Goal: Task Accomplishment & Management: Complete application form

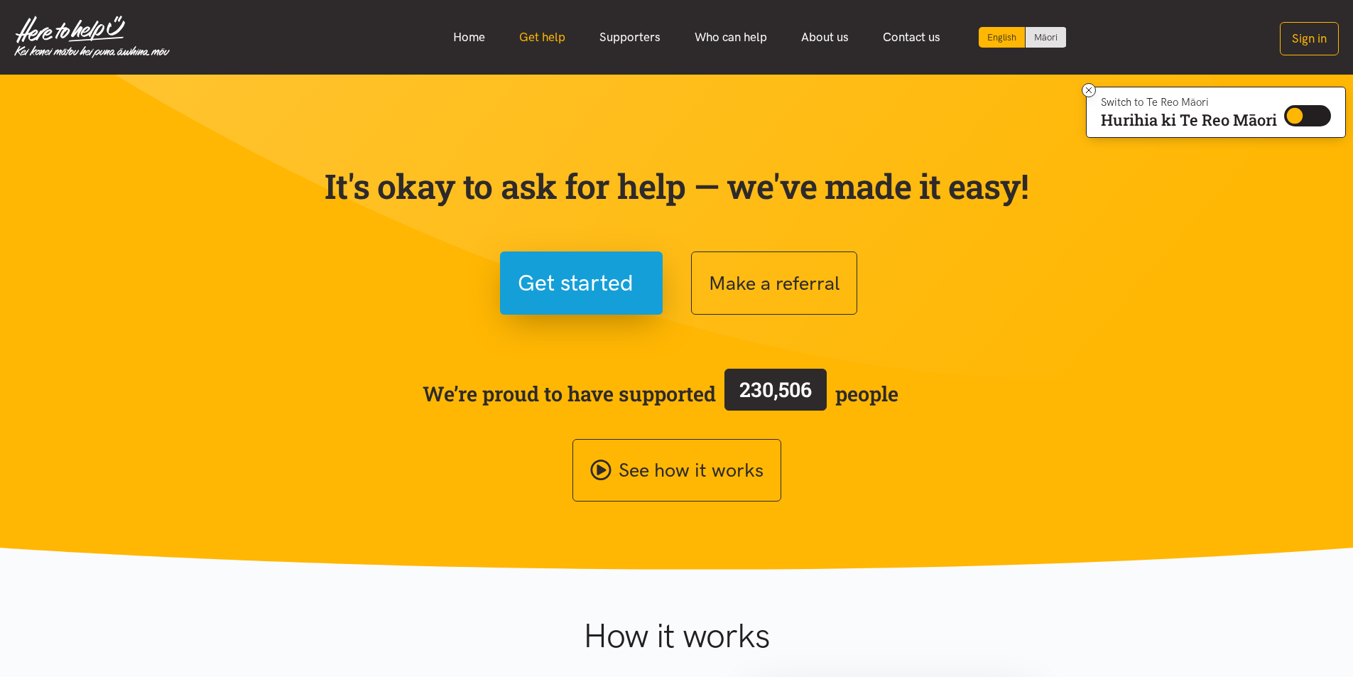
click at [550, 37] on link "Get help" at bounding box center [542, 37] width 80 height 31
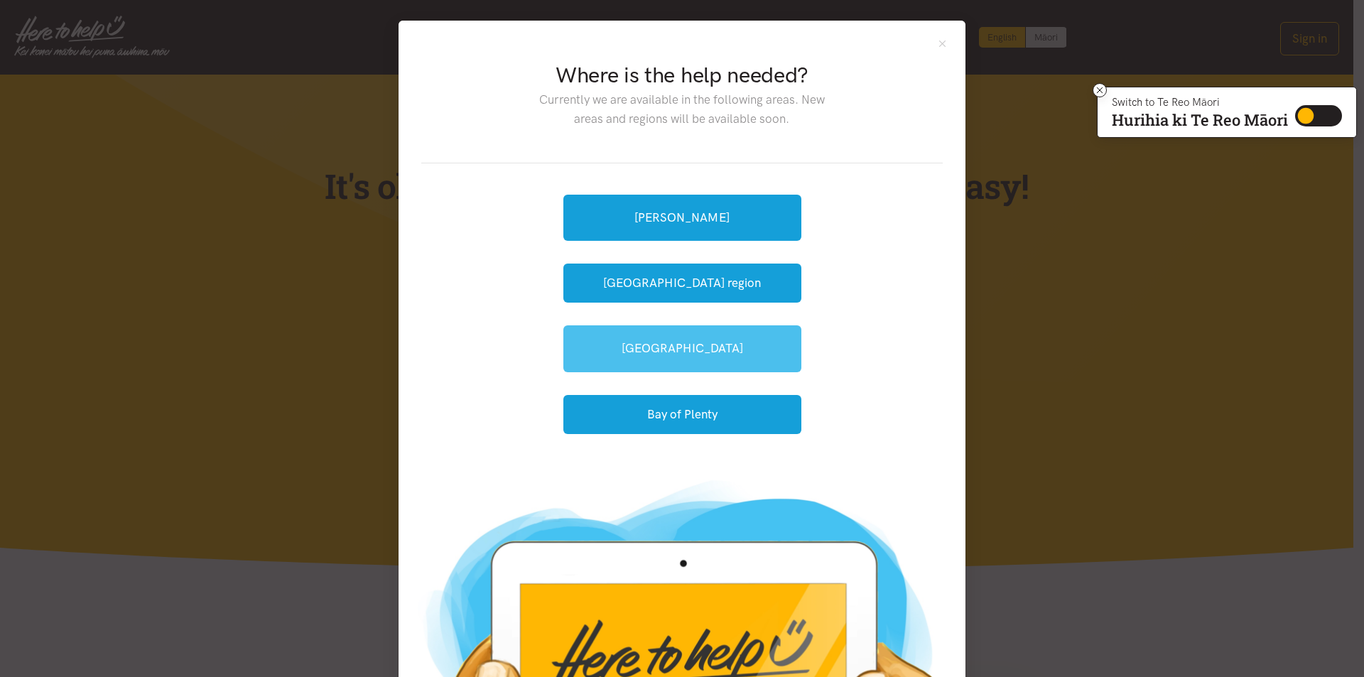
click at [738, 363] on link "[GEOGRAPHIC_DATA]" at bounding box center [682, 348] width 238 height 46
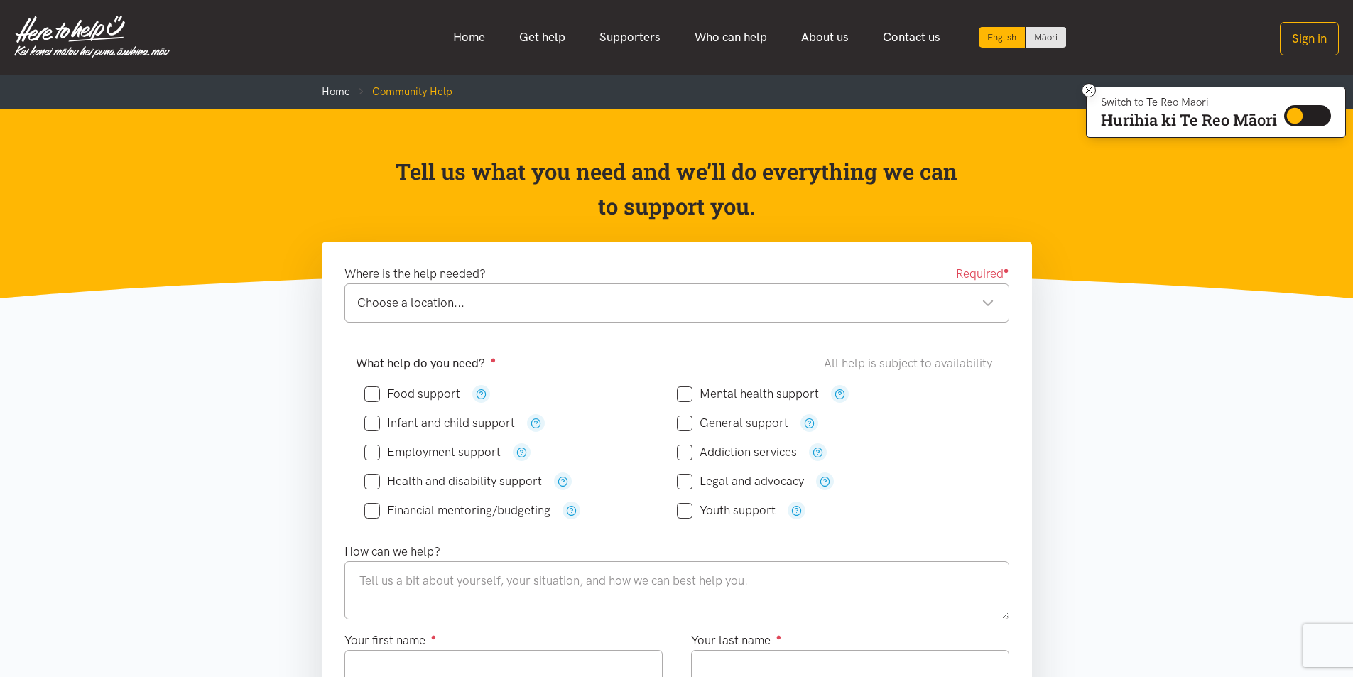
click at [749, 391] on input "Mental health support" at bounding box center [748, 394] width 142 height 12
checkbox input "true"
click at [636, 330] on div "Where is the help needed? Required ● Choose a location... Choose a location... …" at bounding box center [676, 299] width 693 height 70
click at [628, 309] on div "Choose a location..." at bounding box center [675, 302] width 637 height 19
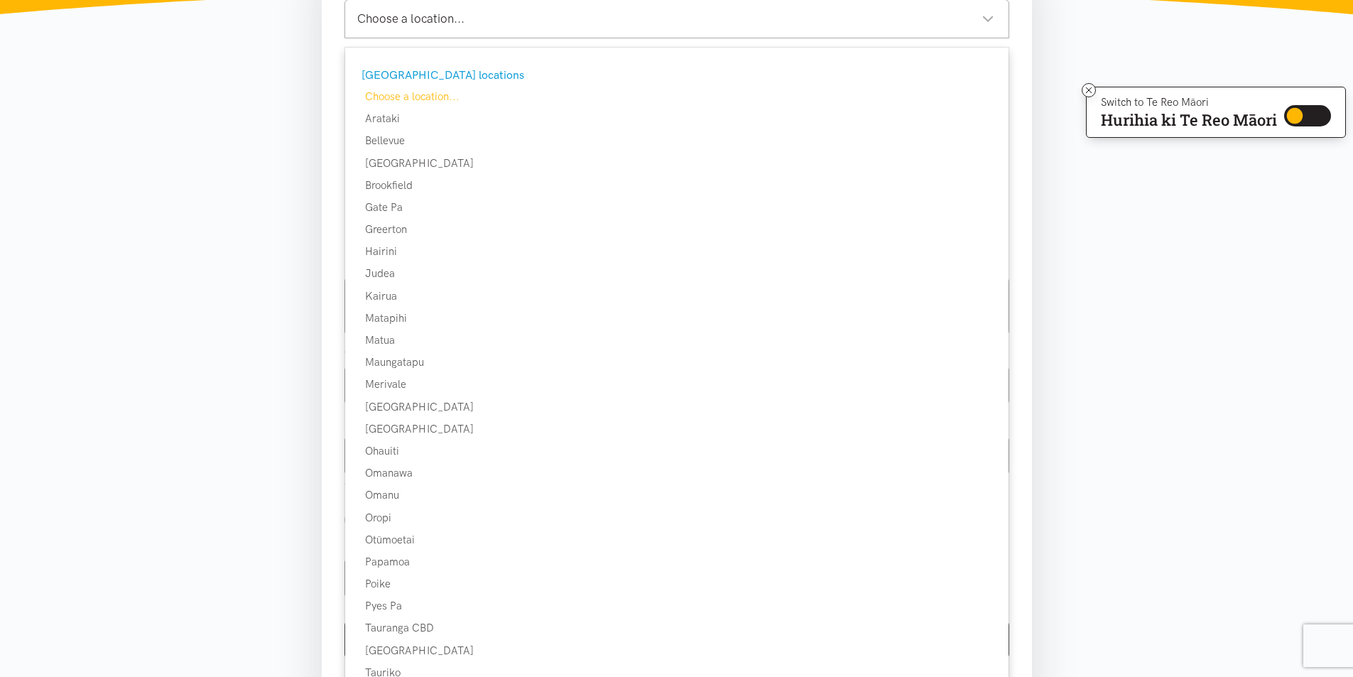
scroll to position [355, 0]
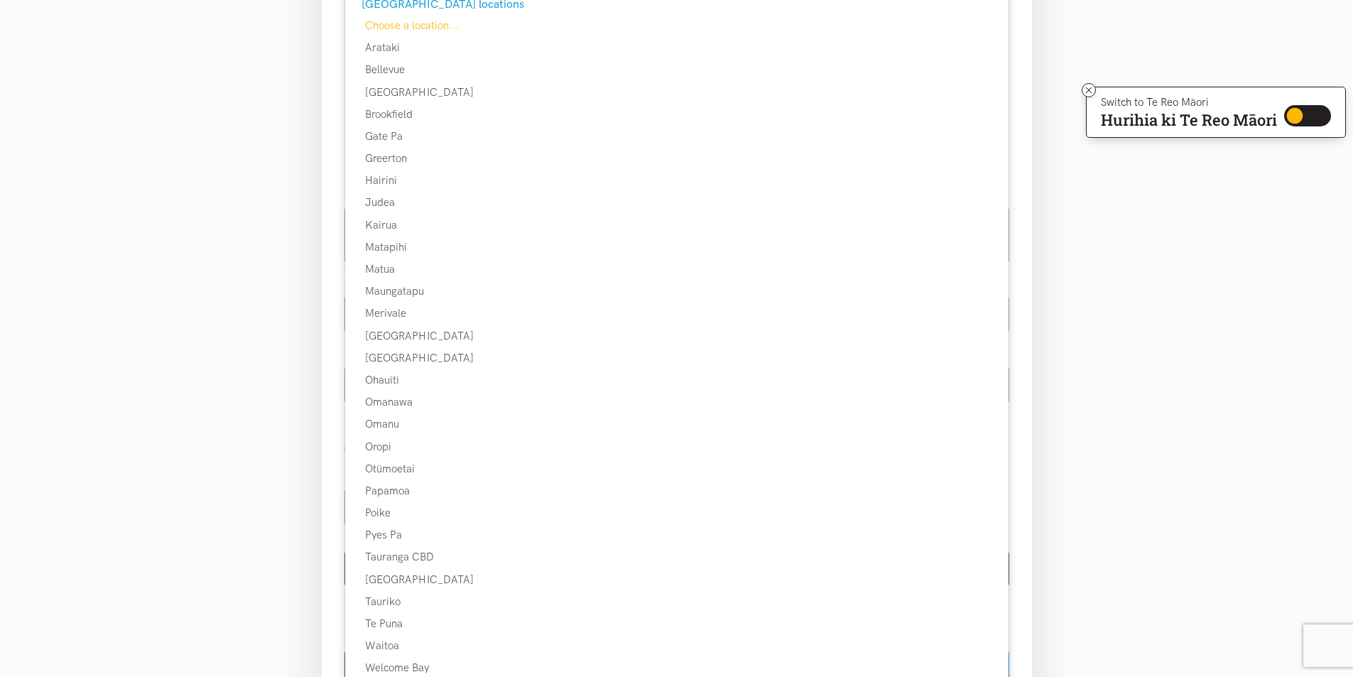
click at [1105, 457] on section "Where is the help needed? Required ● Choose a location... Choose a location... …" at bounding box center [676, 343] width 1353 height 915
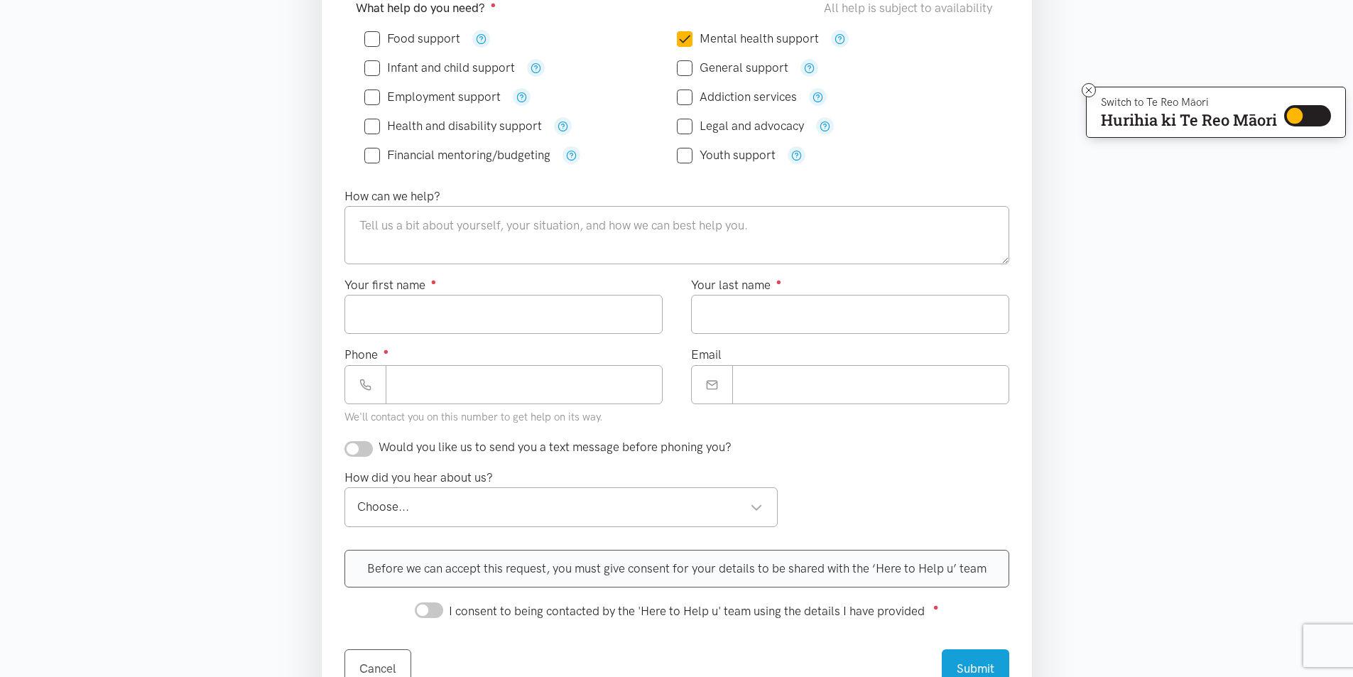
click at [705, 67] on input "General support" at bounding box center [733, 68] width 112 height 12
checkbox input "true"
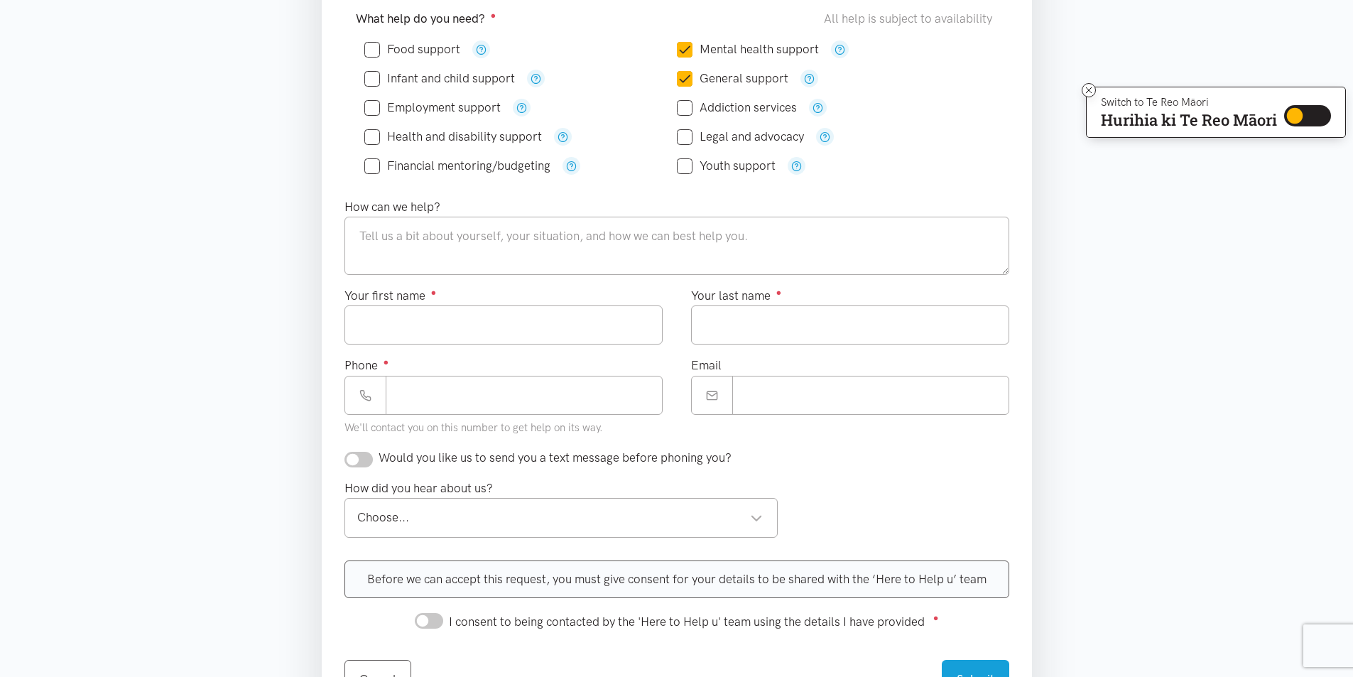
scroll to position [0, 0]
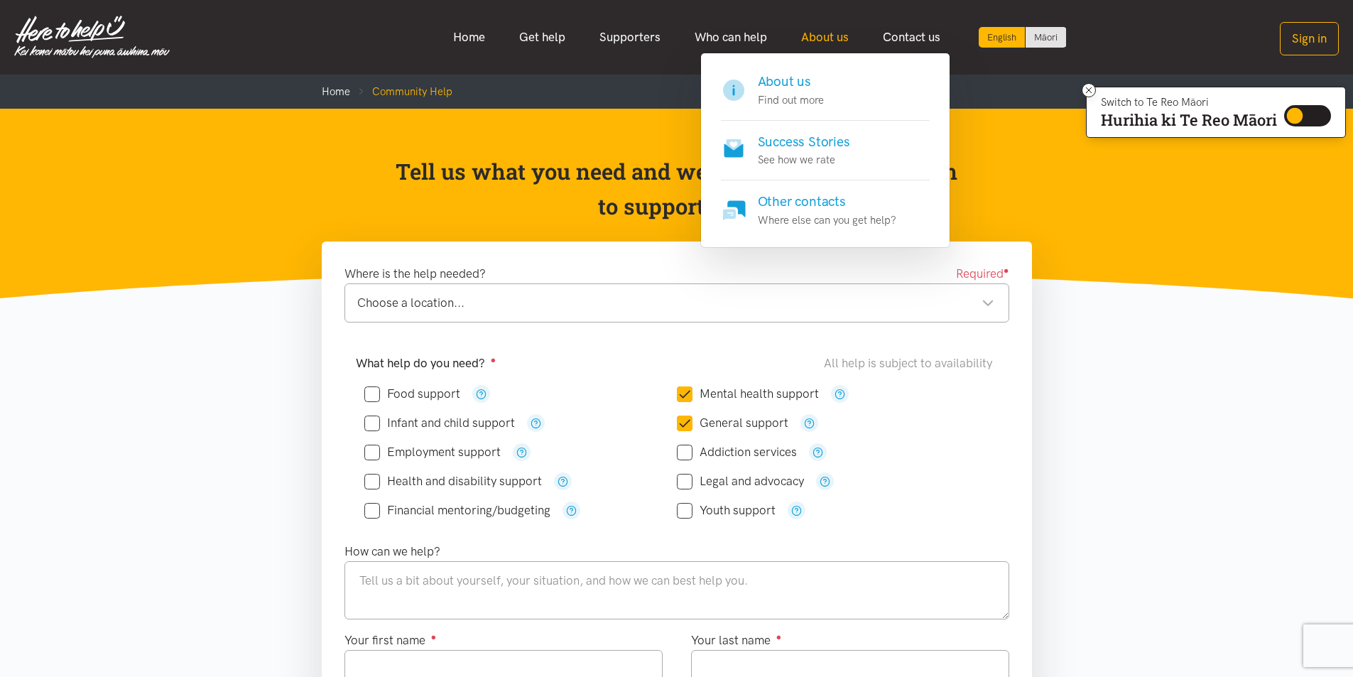
click at [830, 34] on link "About us" at bounding box center [825, 37] width 82 height 31
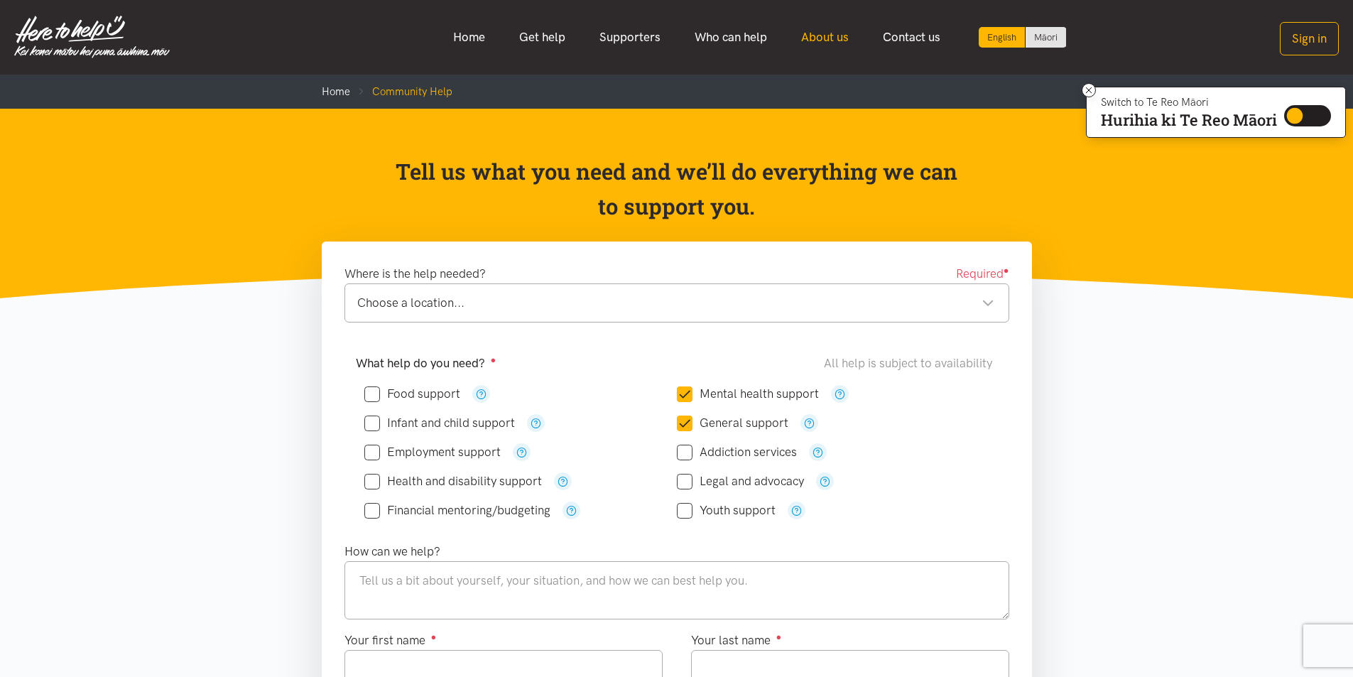
click at [830, 34] on link "About us" at bounding box center [825, 37] width 82 height 31
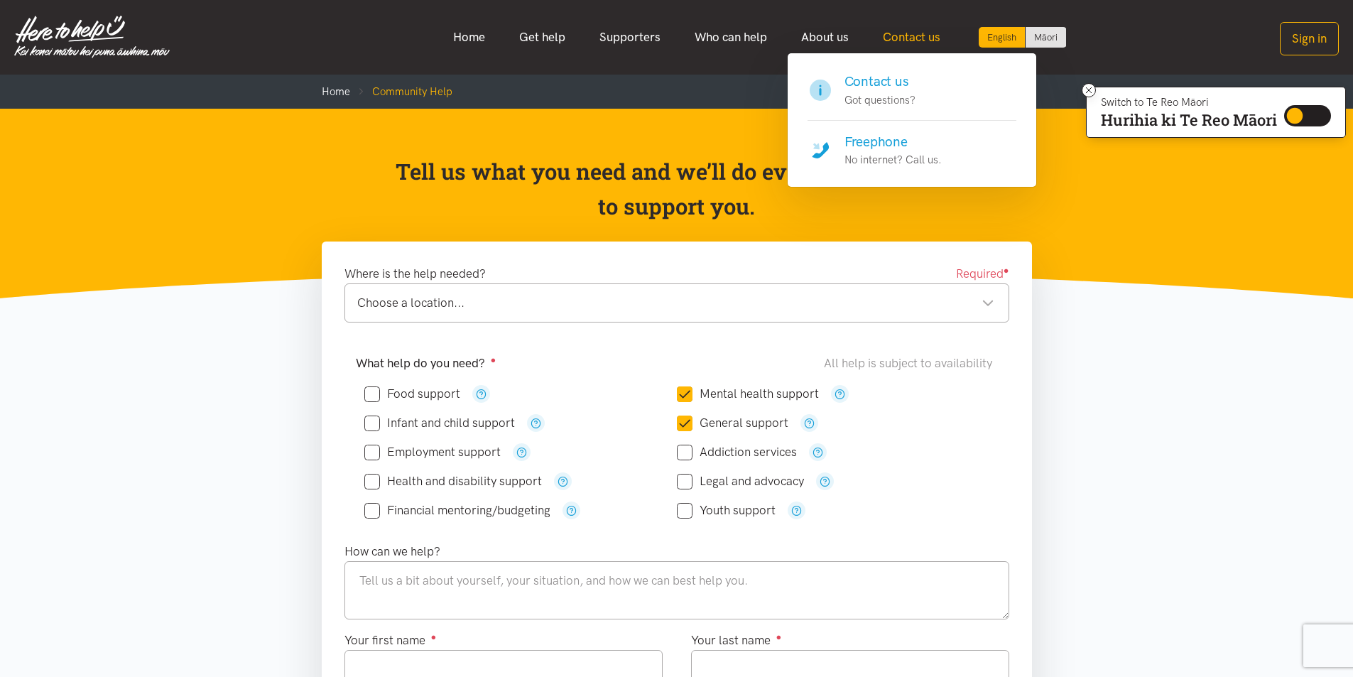
click at [880, 29] on link "Contact us" at bounding box center [912, 37] width 92 height 31
click at [901, 36] on link "Contact us" at bounding box center [912, 37] width 92 height 31
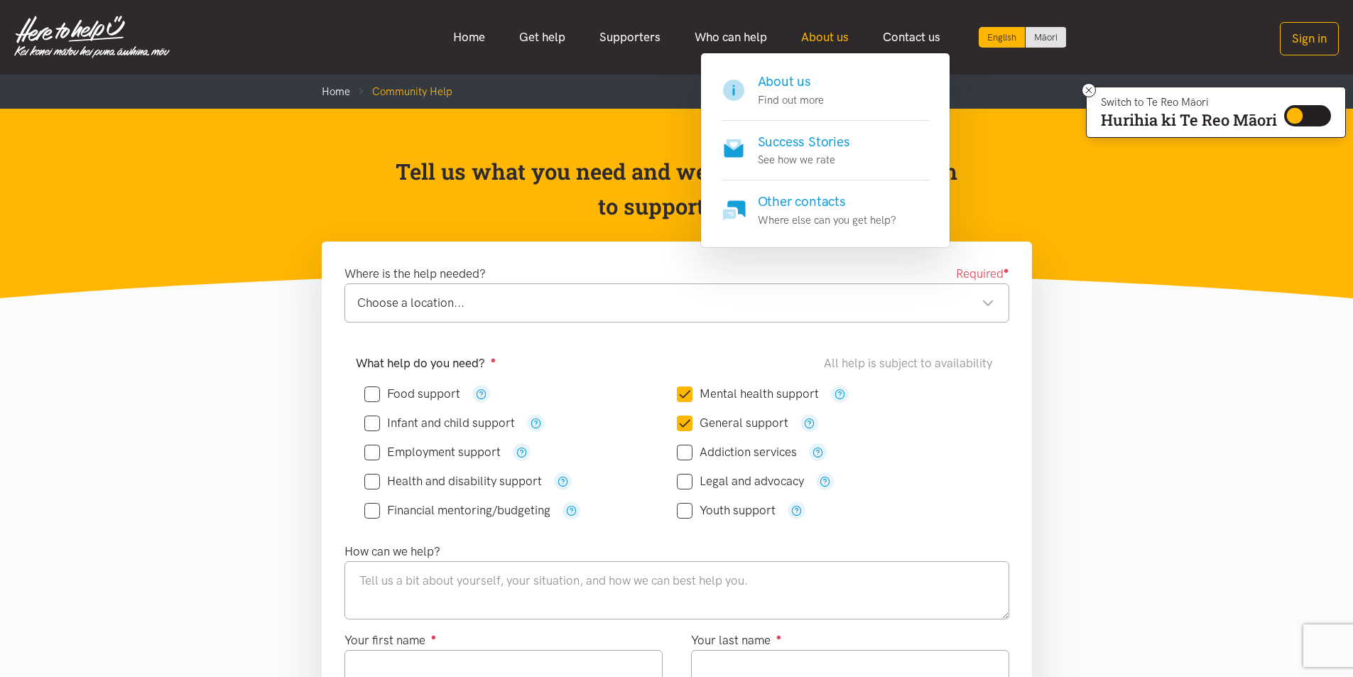
click at [849, 38] on link "About us" at bounding box center [825, 37] width 82 height 31
click at [823, 32] on link "About us" at bounding box center [825, 37] width 82 height 31
click at [822, 88] on h4 "About us" at bounding box center [791, 82] width 66 height 20
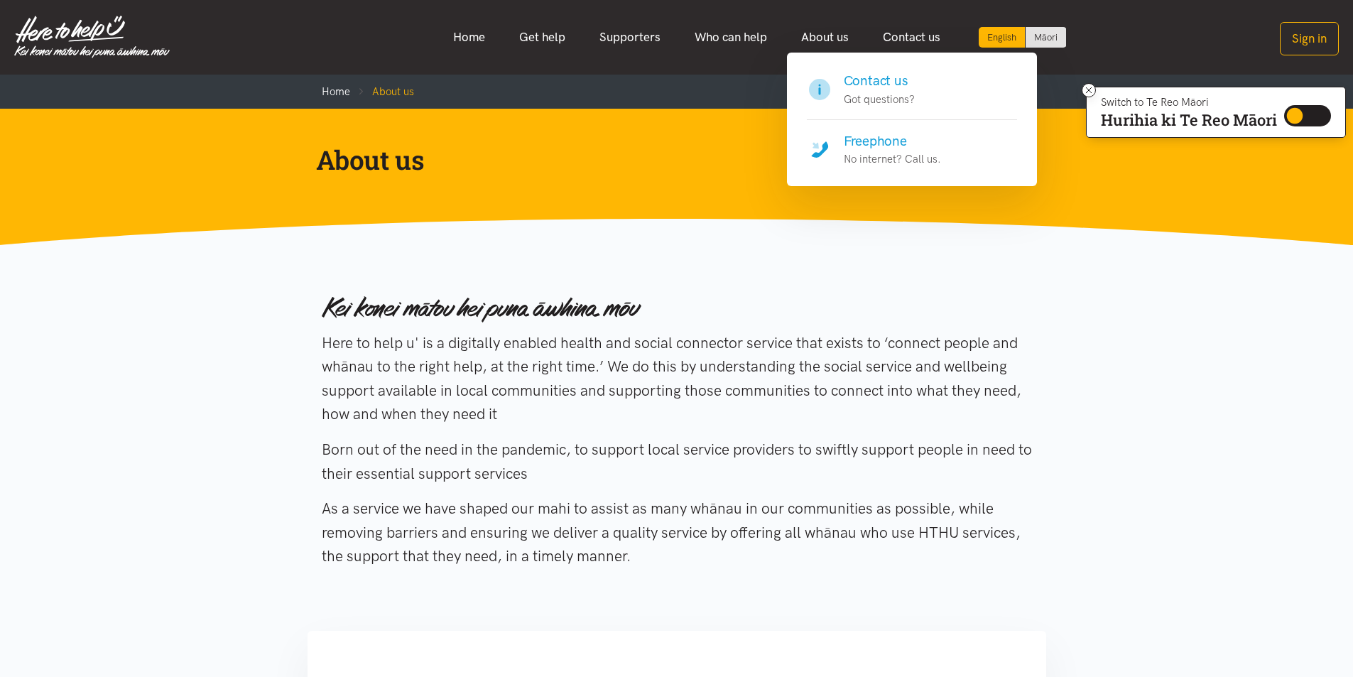
click at [888, 81] on h4 "Contact us" at bounding box center [879, 81] width 71 height 20
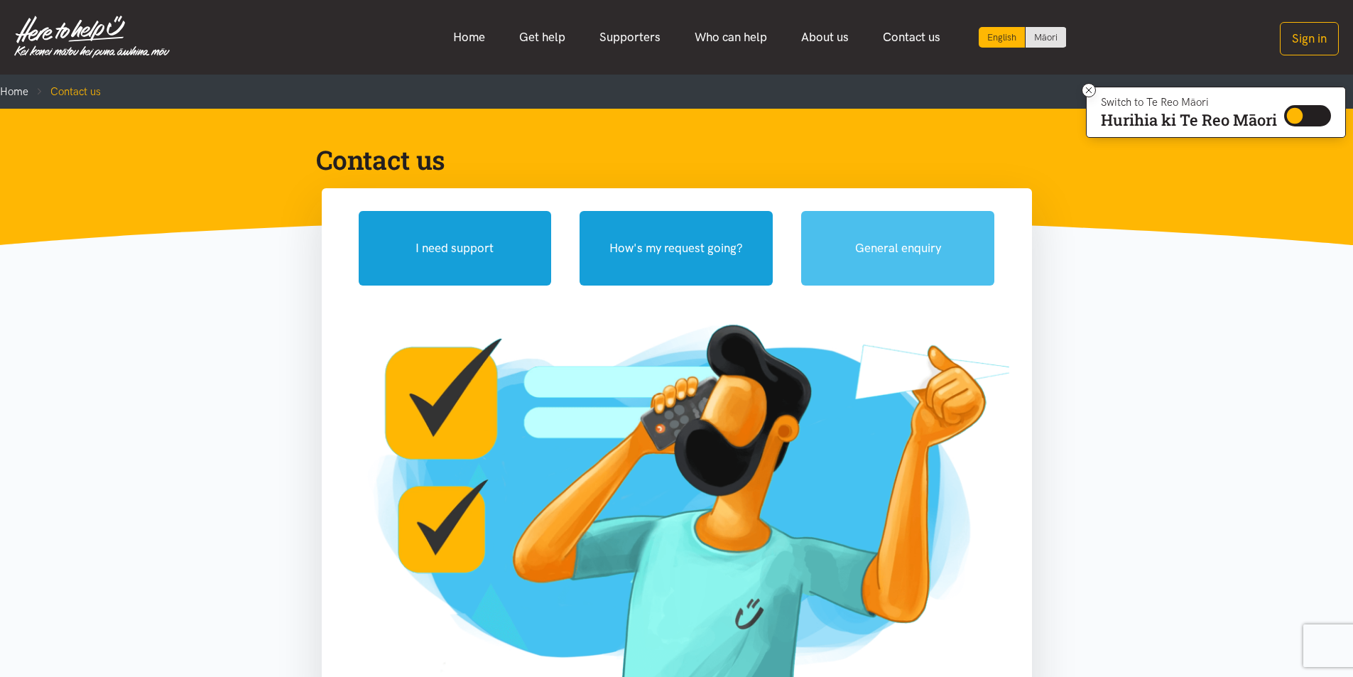
click at [898, 224] on button "General enquiry" at bounding box center [897, 248] width 193 height 75
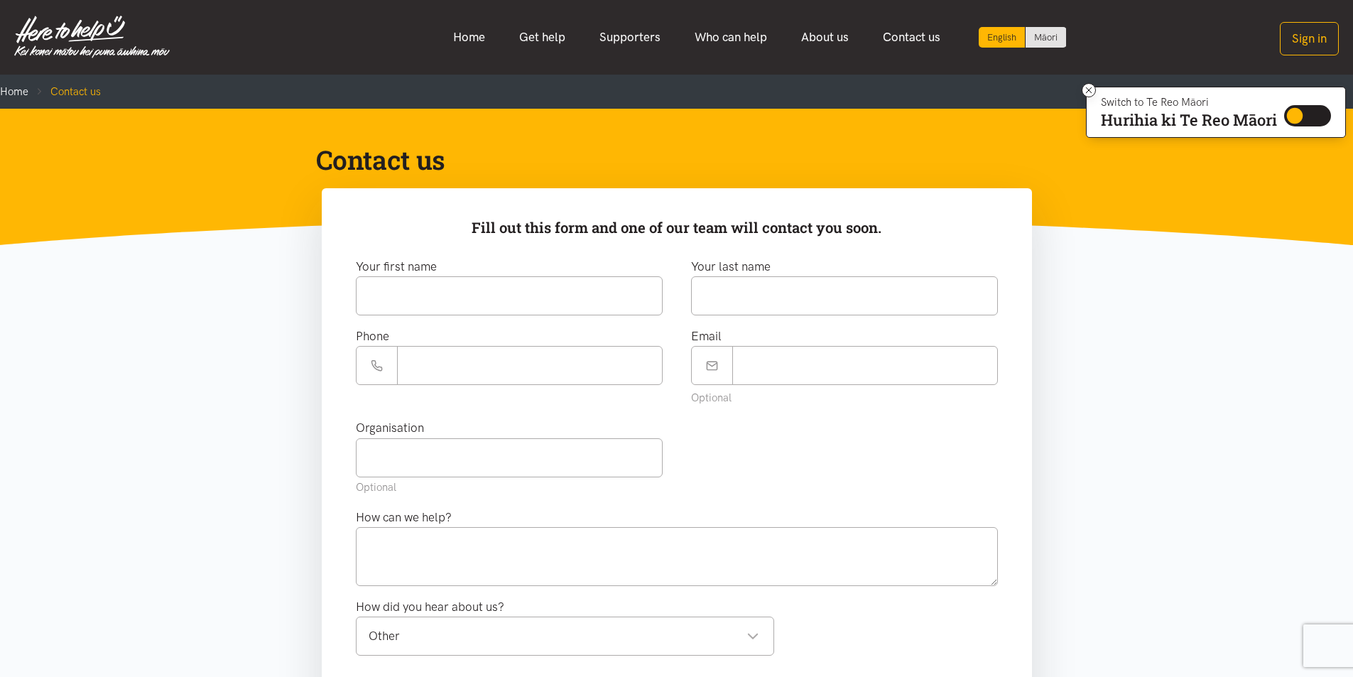
click at [559, 228] on p "Fill out this form and one of our team will contact you soon." at bounding box center [676, 228] width 665 height 23
click at [558, 291] on input "text" at bounding box center [509, 295] width 307 height 39
type input "*****"
click at [779, 313] on input "text" at bounding box center [844, 295] width 307 height 39
type input "*"
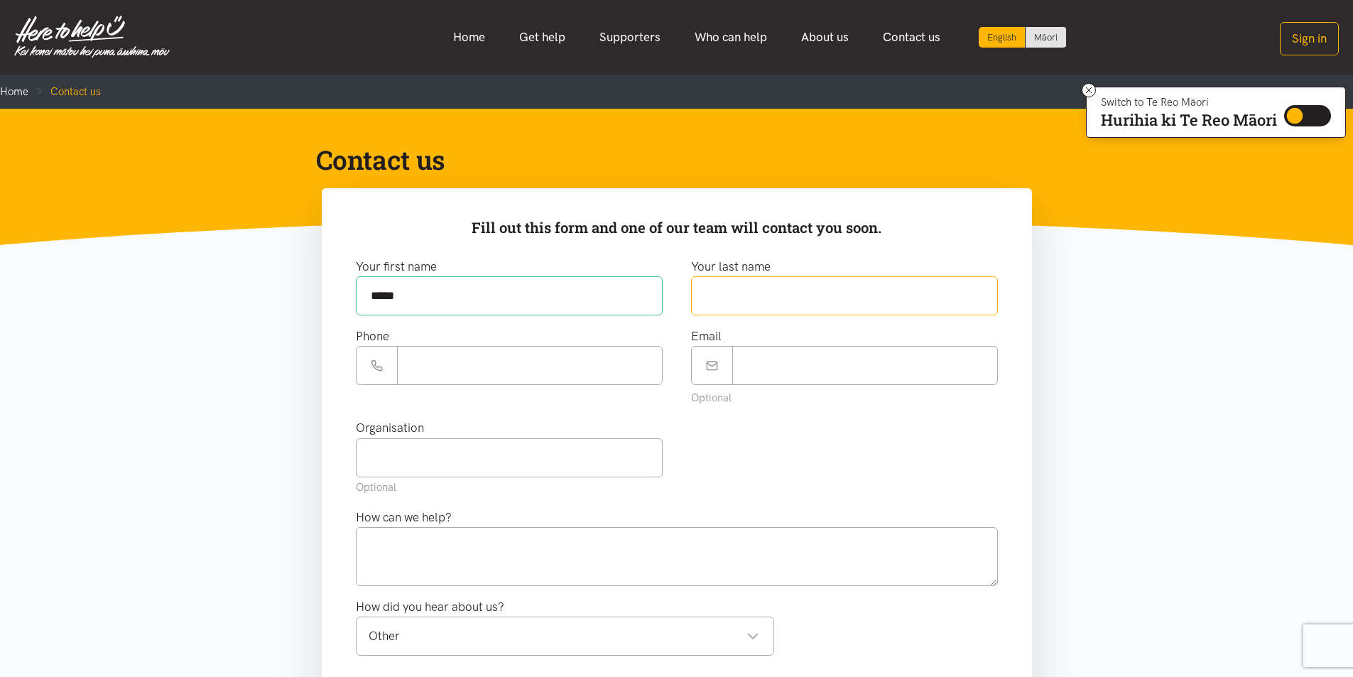
type input "*"
type input "********"
click at [560, 388] on div "Phone" at bounding box center [509, 373] width 335 height 92
click at [560, 373] on input "Phone number" at bounding box center [530, 365] width 266 height 39
click at [562, 369] on input "Phone number" at bounding box center [530, 365] width 266 height 39
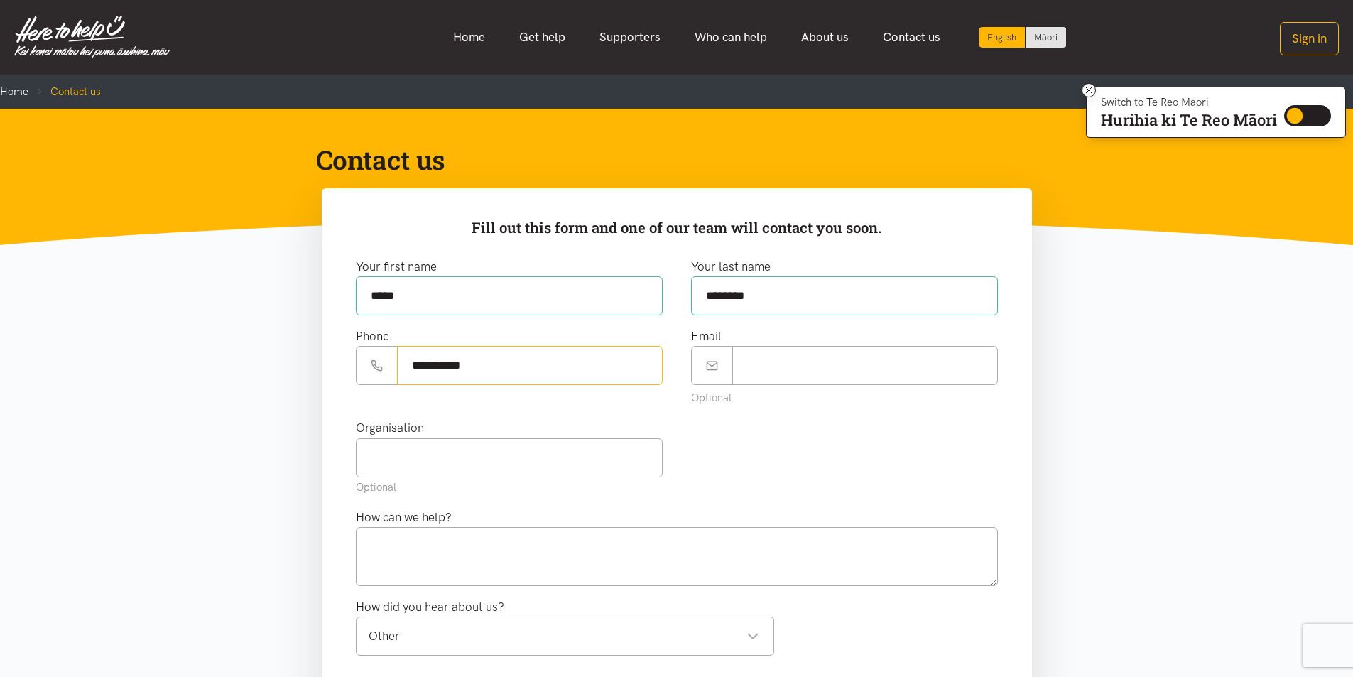
type input "**********"
click at [881, 346] on input "Email" at bounding box center [865, 365] width 266 height 39
type input "**********"
click at [513, 455] on input "text" at bounding box center [509, 457] width 307 height 39
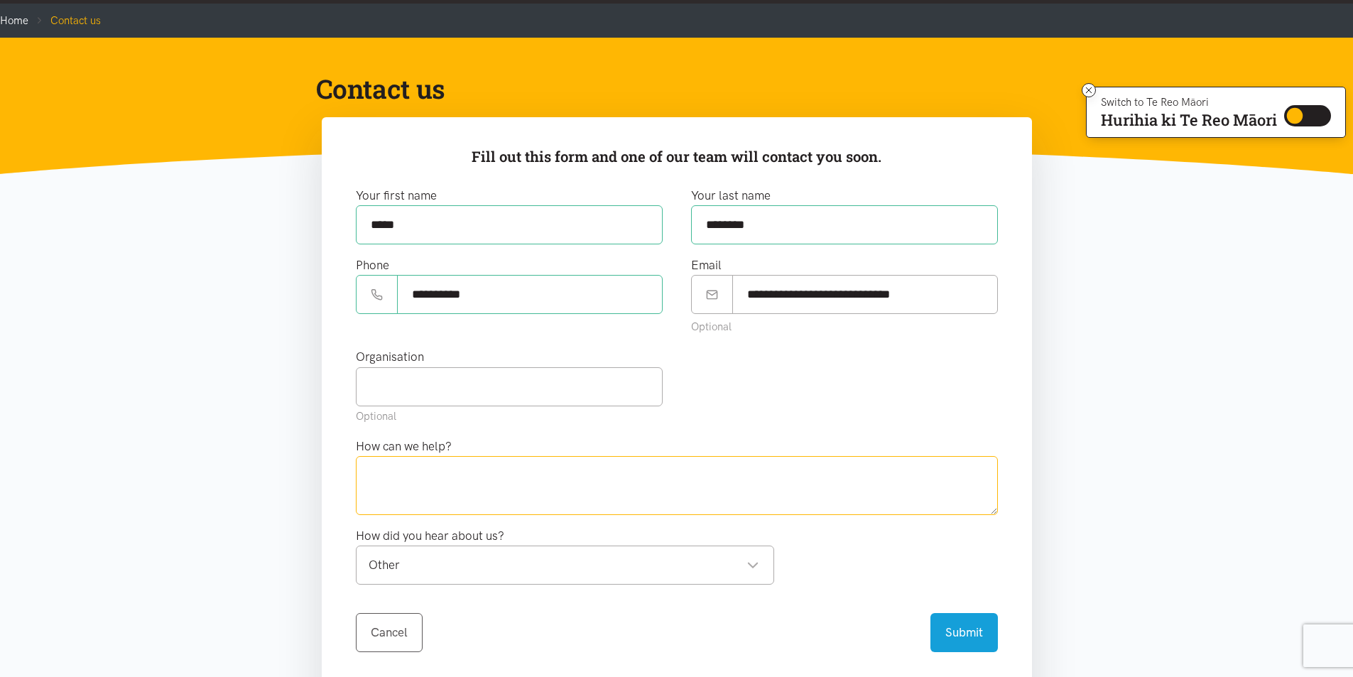
click at [509, 460] on textarea at bounding box center [677, 485] width 642 height 58
click at [510, 389] on input "text" at bounding box center [509, 386] width 307 height 39
type input "B"
type input "Western Bay of Plenty Primary Health Organization"
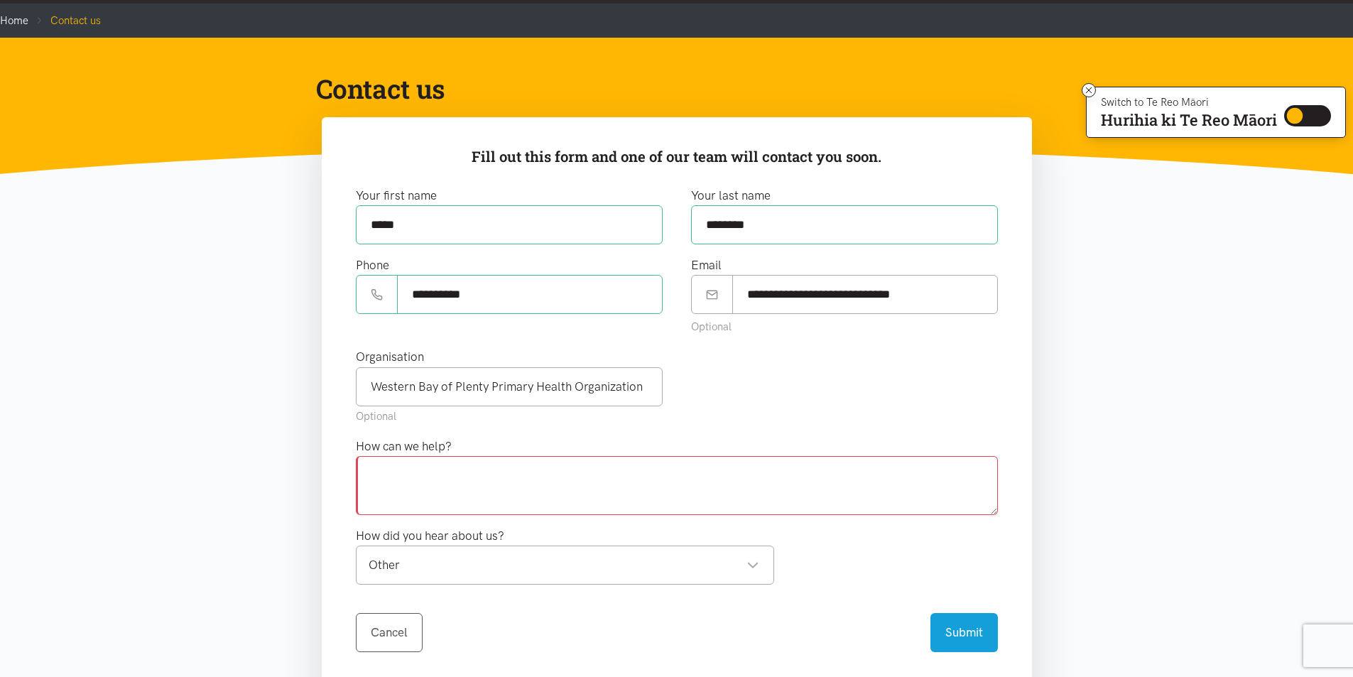
click at [536, 483] on textarea at bounding box center [677, 485] width 642 height 58
click at [477, 510] on textarea "Kia ora, I am a health coach and have been referred a paitient" at bounding box center [677, 485] width 642 height 58
click at [797, 510] on textarea "Kia ora, I am a health coach as part of the being well team and have been refer…" at bounding box center [677, 485] width 642 height 58
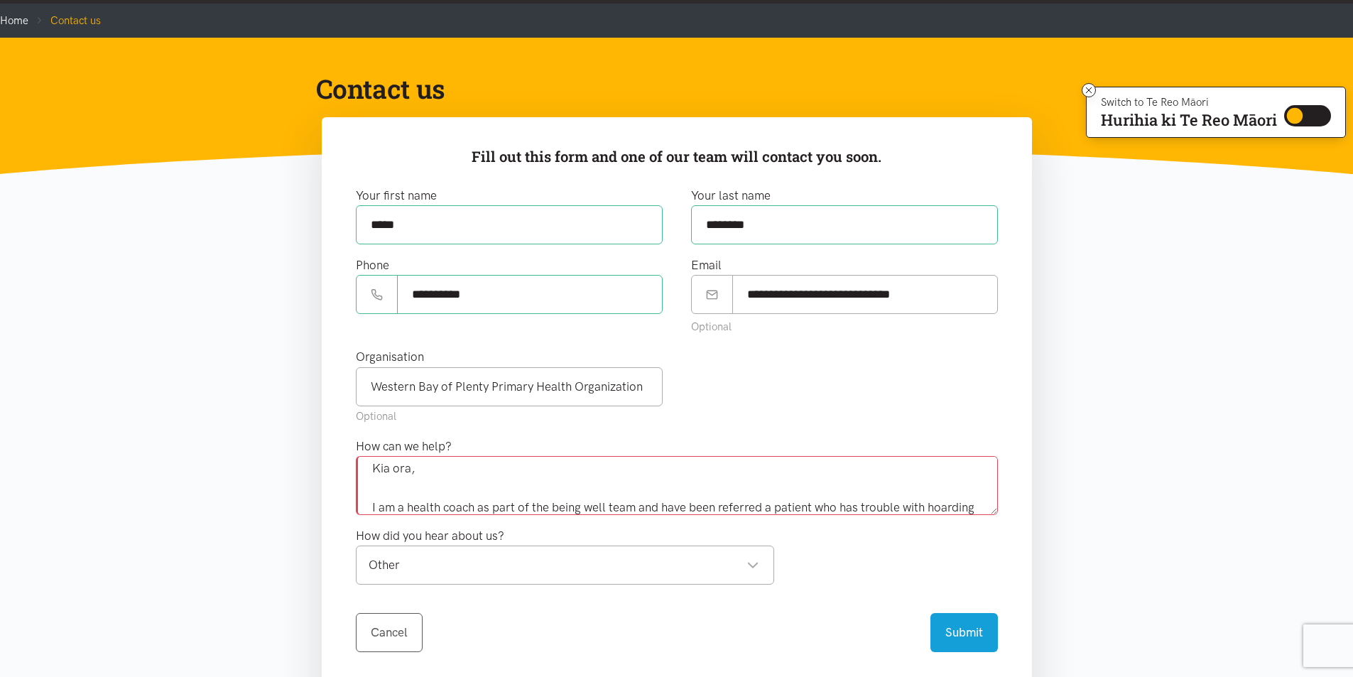
scroll to position [26, 0]
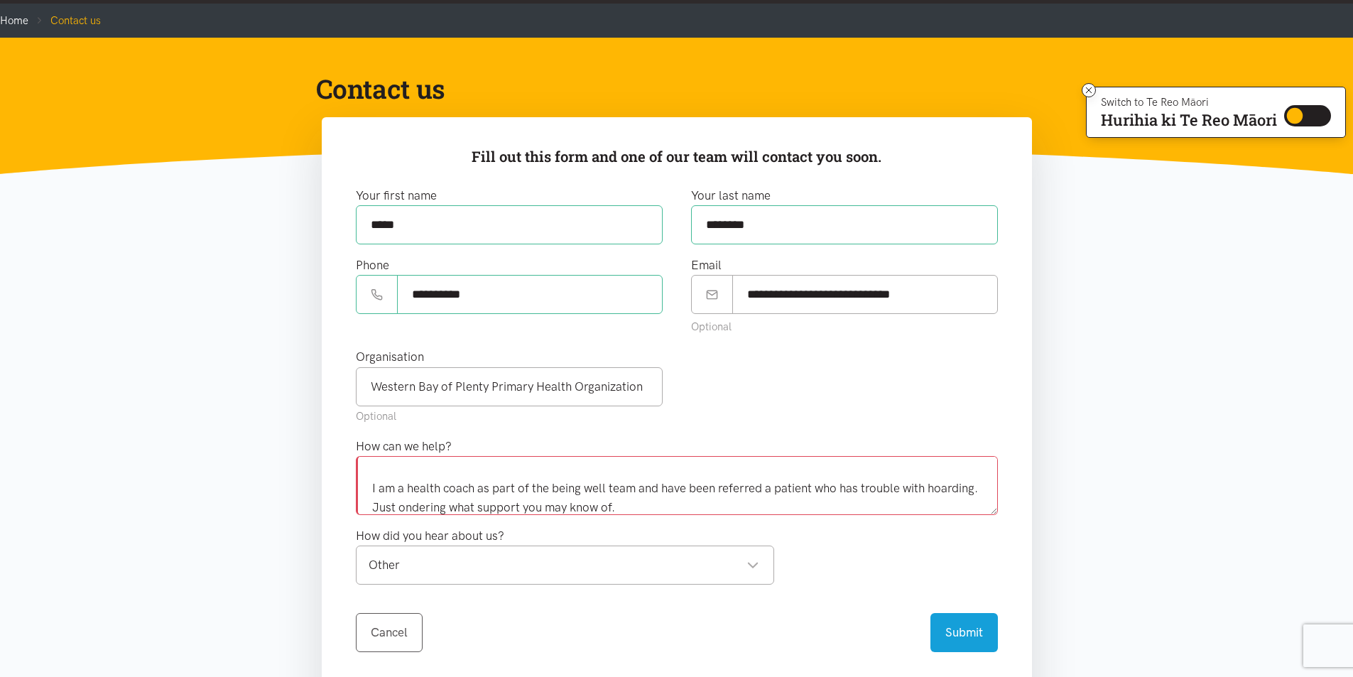
click at [453, 504] on textarea "Kia ora, I am a health coach as part of the being well team and have been refer…" at bounding box center [677, 485] width 642 height 58
click at [690, 516] on div "How can we help? Kia ora, I am a health coach as part of the being well team an…" at bounding box center [677, 481] width 670 height 89
click at [685, 506] on textarea "Kia ora, I am a health coach as part of the being well team and have been refer…" at bounding box center [677, 485] width 642 height 58
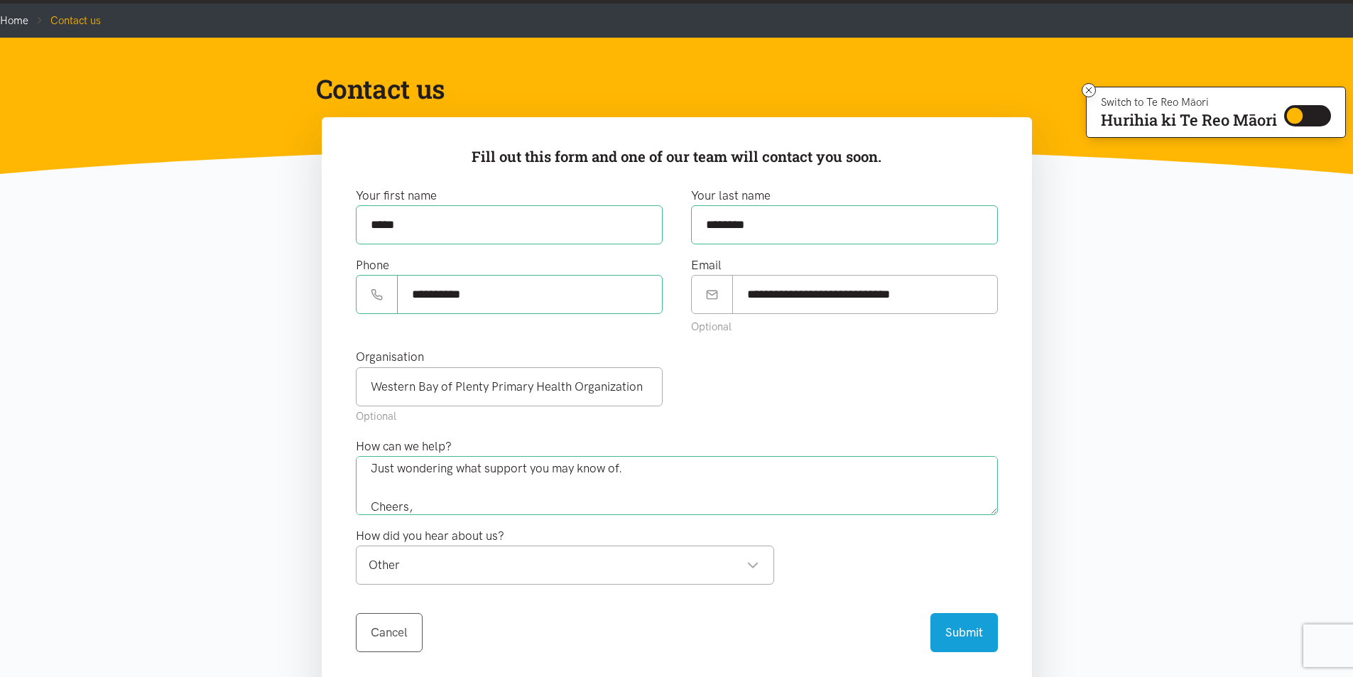
scroll to position [104, 0]
click at [600, 554] on div "Other Other" at bounding box center [565, 564] width 418 height 39
type textarea "Kia ora, I am a health coach as part of the being well team and have been refer…"
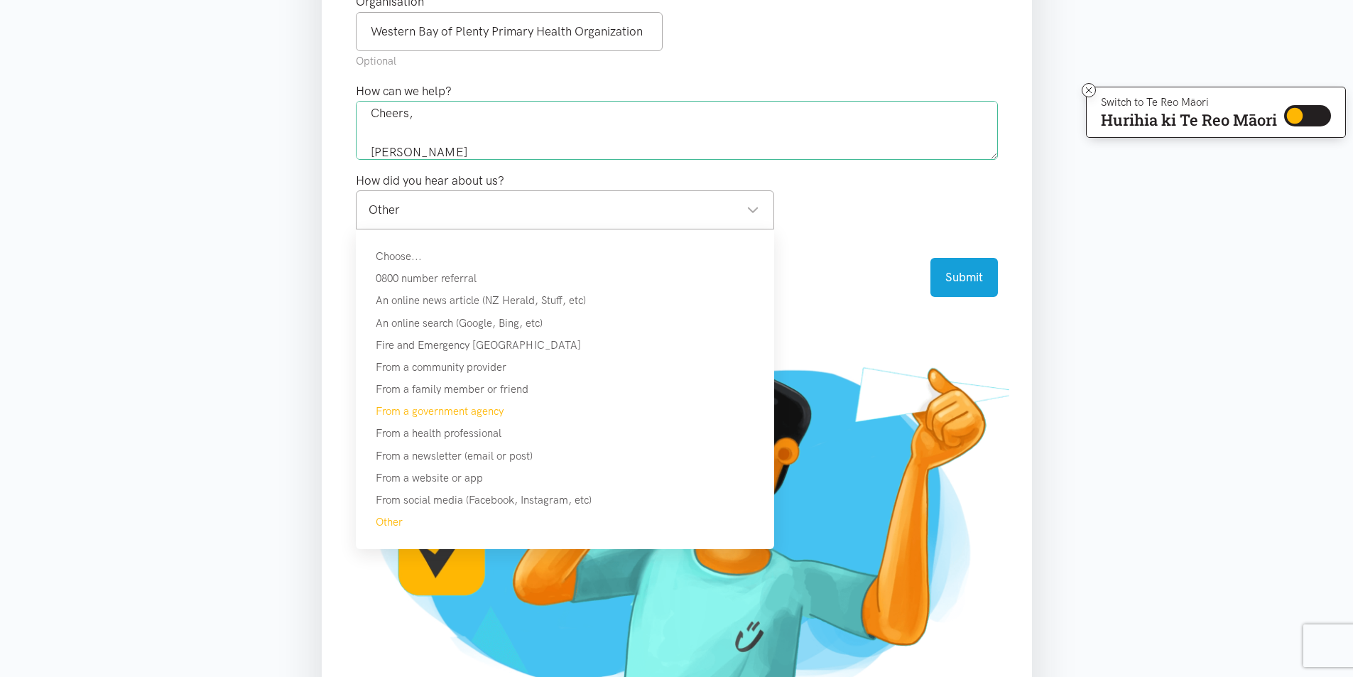
scroll to position [497, 0]
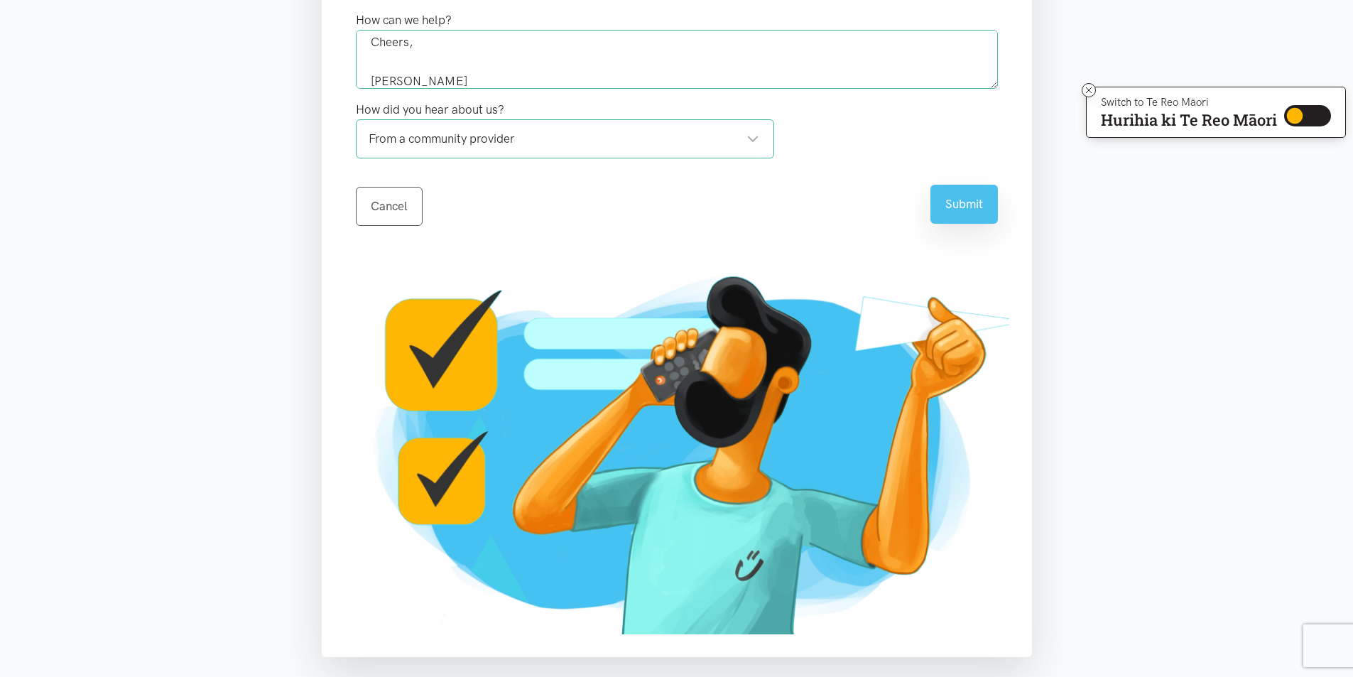
click at [984, 219] on button "Submit" at bounding box center [963, 204] width 67 height 39
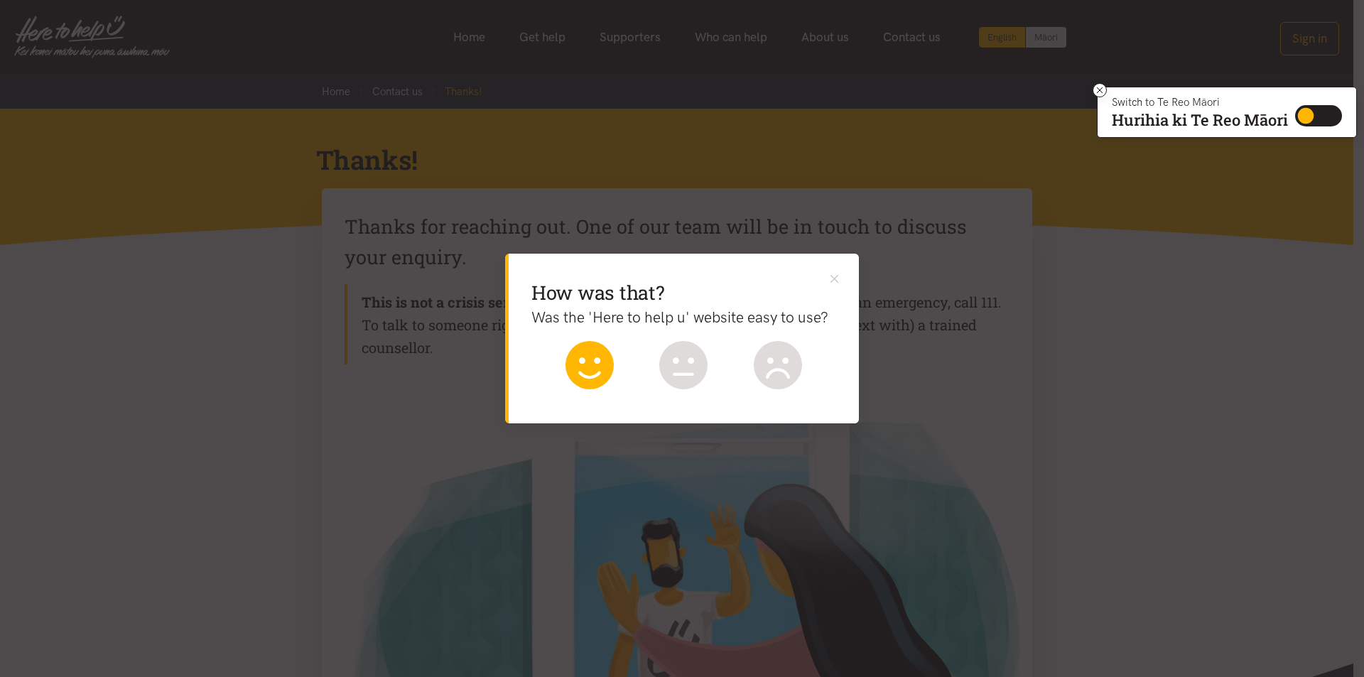
click at [604, 381] on icon at bounding box center [589, 365] width 48 height 48
